Goal: Navigation & Orientation: Find specific page/section

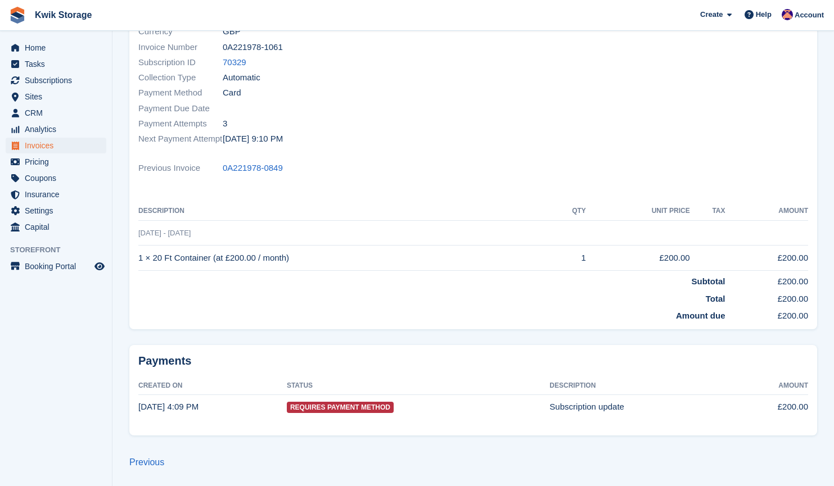
scroll to position [223, 0]
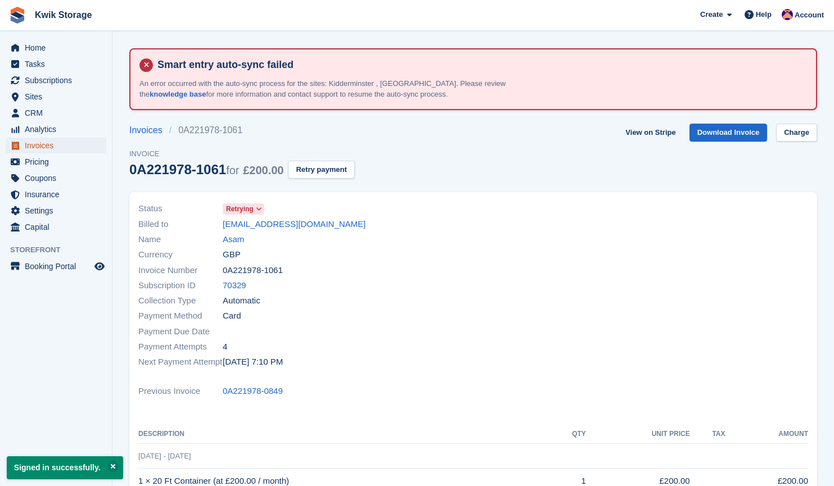
click at [57, 141] on span "Invoices" at bounding box center [58, 146] width 67 height 16
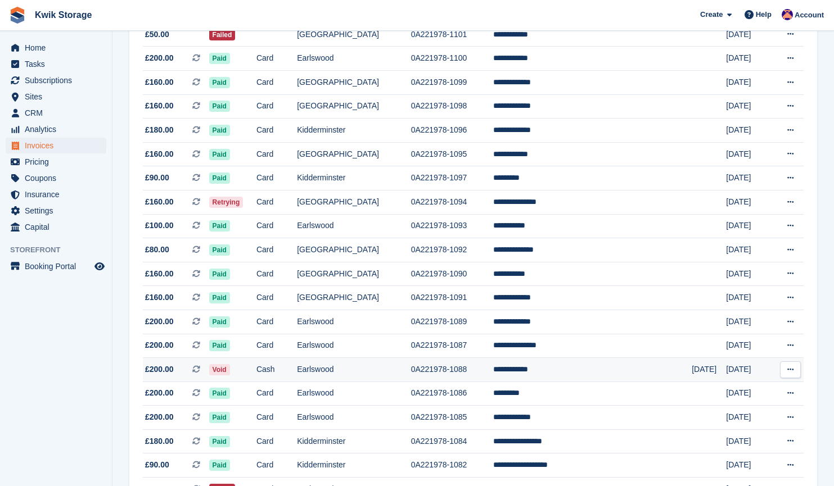
scroll to position [265, 0]
click at [595, 369] on td "**********" at bounding box center [592, 370] width 198 height 24
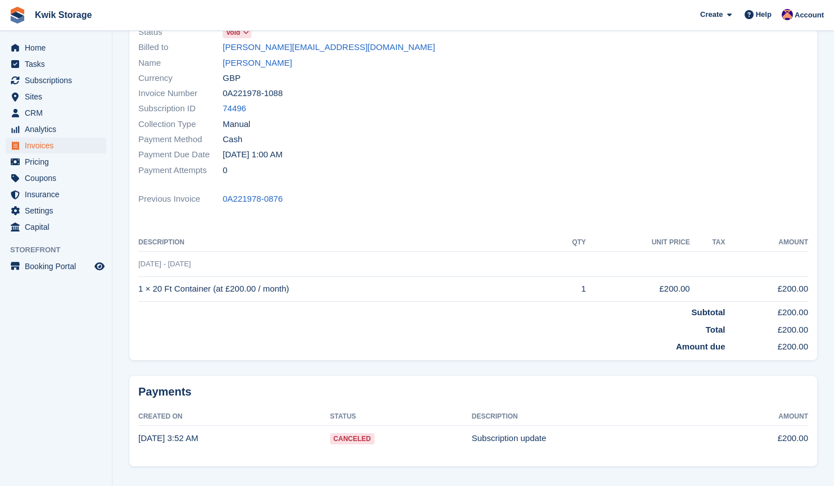
scroll to position [172, 0]
click at [260, 61] on link "Paula Morris" at bounding box center [257, 64] width 69 height 13
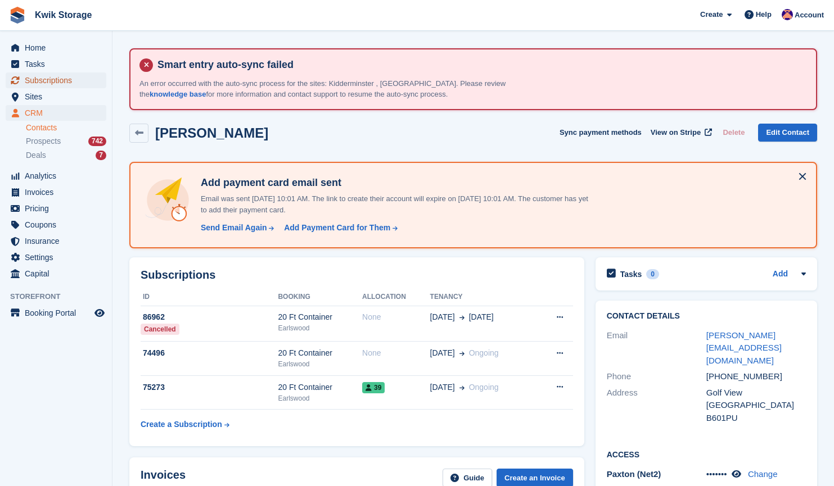
click at [74, 76] on span "Subscriptions" at bounding box center [58, 81] width 67 height 16
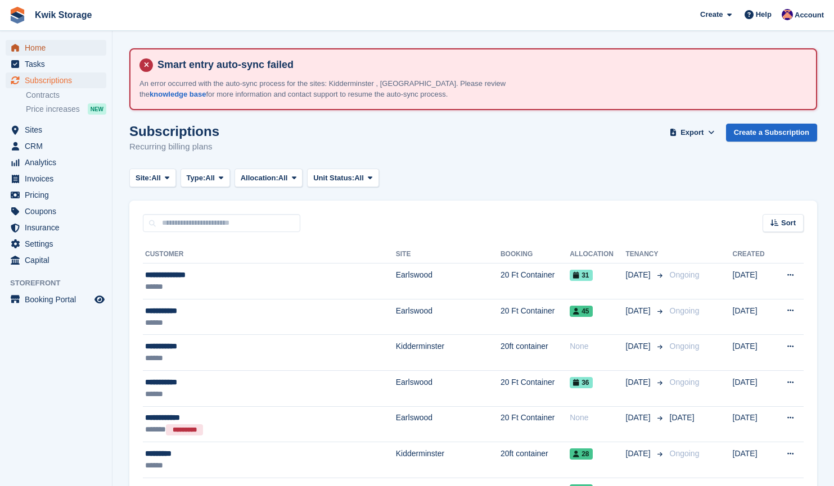
click at [58, 44] on span "Home" at bounding box center [58, 48] width 67 height 16
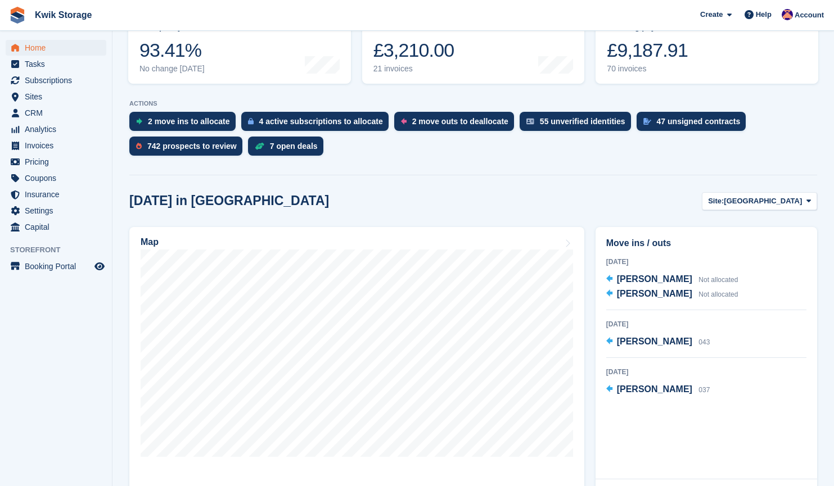
scroll to position [242, 0]
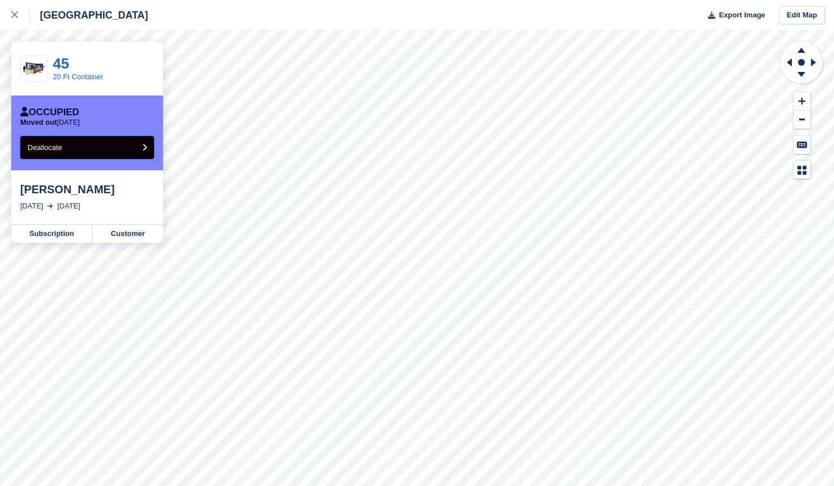
click at [123, 142] on button "Deallocate" at bounding box center [87, 147] width 134 height 23
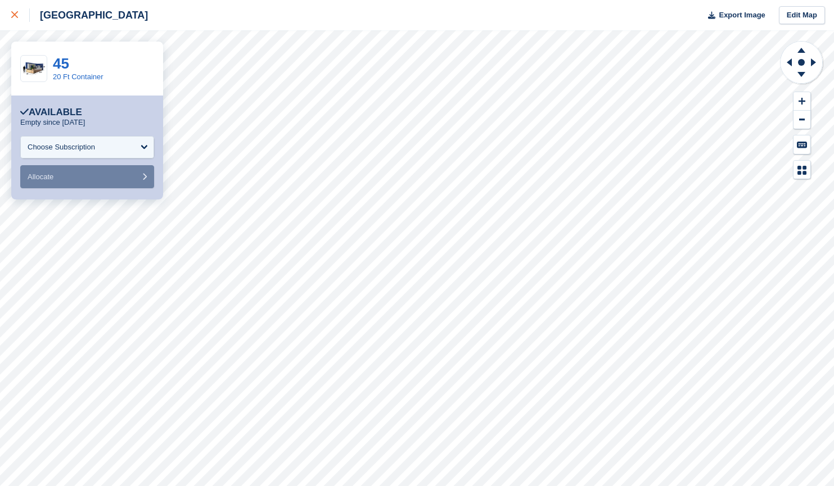
click at [25, 17] on div at bounding box center [20, 14] width 19 height 13
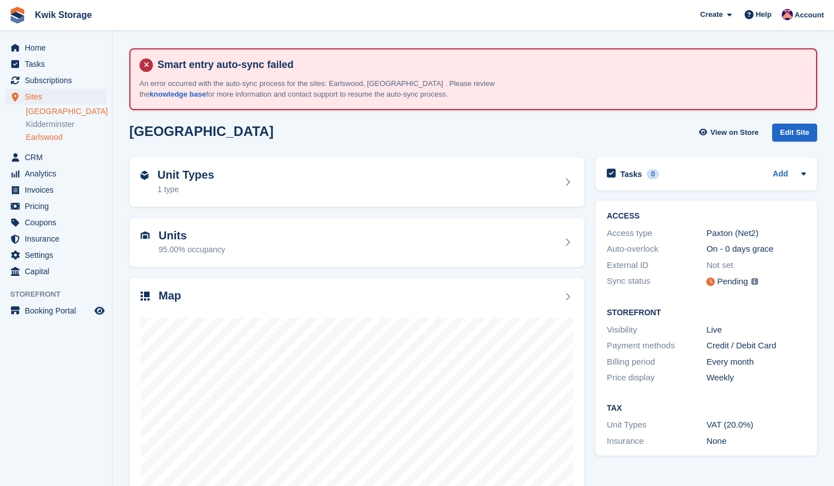
click at [60, 137] on link "Earlswood" at bounding box center [66, 137] width 80 height 11
